Goal: Book appointment/travel/reservation

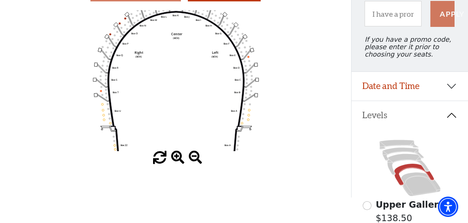
scroll to position [93, 0]
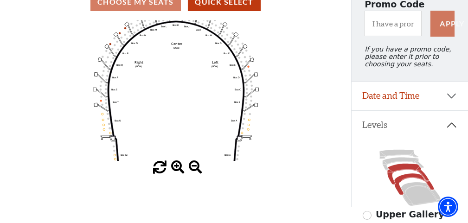
click at [388, 180] on icon at bounding box center [408, 174] width 42 height 21
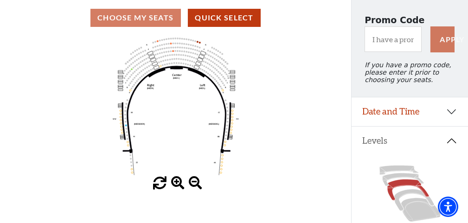
scroll to position [89, 0]
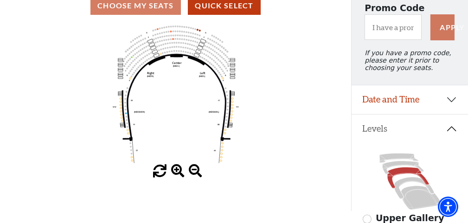
click at [177, 166] on span at bounding box center [177, 171] width 13 height 13
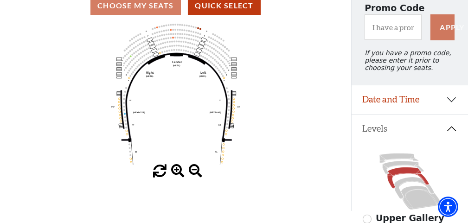
click at [177, 169] on span at bounding box center [177, 171] width 13 height 13
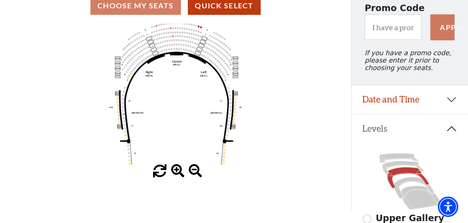
click at [177, 169] on span at bounding box center [177, 171] width 13 height 13
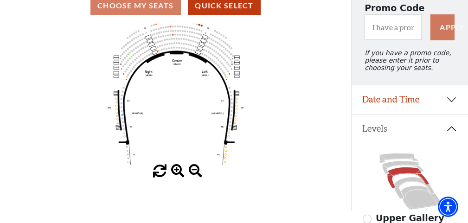
click at [177, 169] on span at bounding box center [177, 171] width 13 height 13
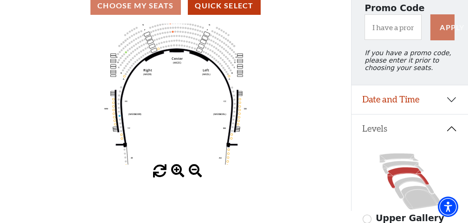
click at [177, 169] on span at bounding box center [177, 171] width 13 height 13
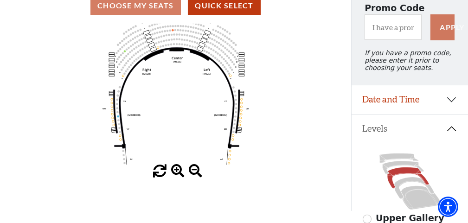
click at [177, 169] on span at bounding box center [177, 171] width 13 height 13
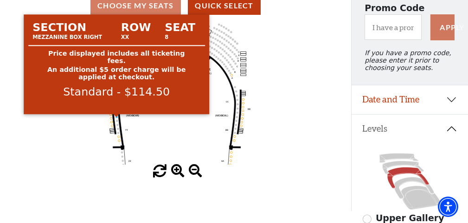
click at [117, 118] on circle at bounding box center [117, 117] width 2 height 2
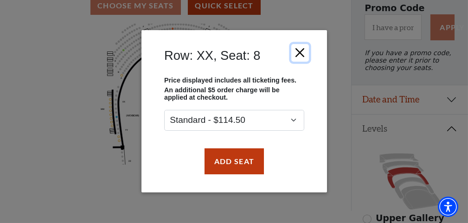
click at [298, 54] on button "Close" at bounding box center [300, 53] width 18 height 18
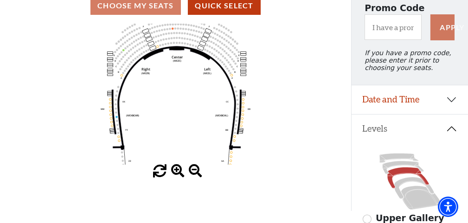
click at [119, 137] on icon "Center (MEZC) Right (MEZR) Left (MEZL) (MEXBOXR) (MEXBOXL) XX WW CC DD YY BB ZZ…" at bounding box center [176, 94] width 316 height 141
